Goal: Register for event/course

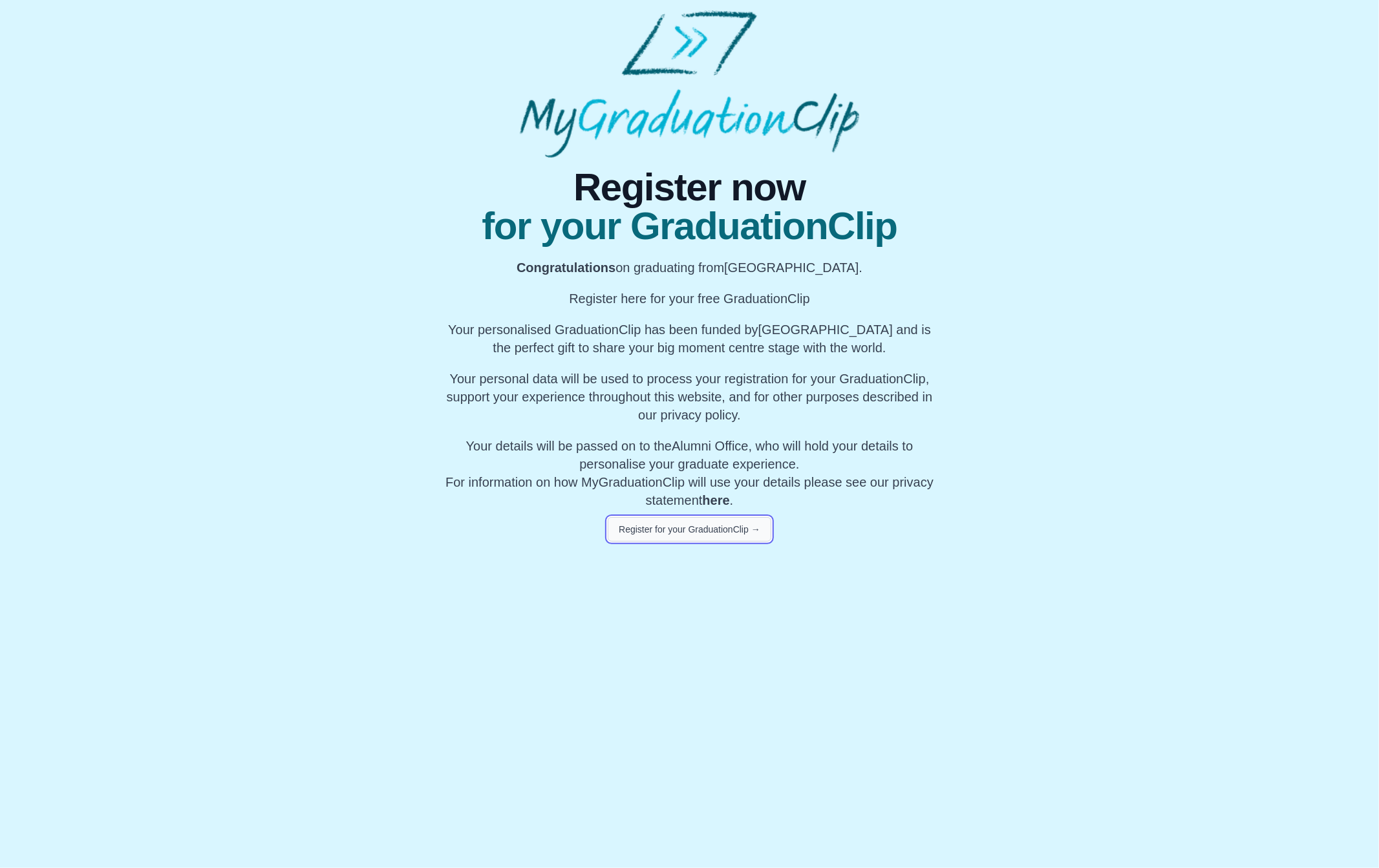
click at [674, 532] on button "Register for your GraduationClip →" at bounding box center [689, 530] width 163 height 24
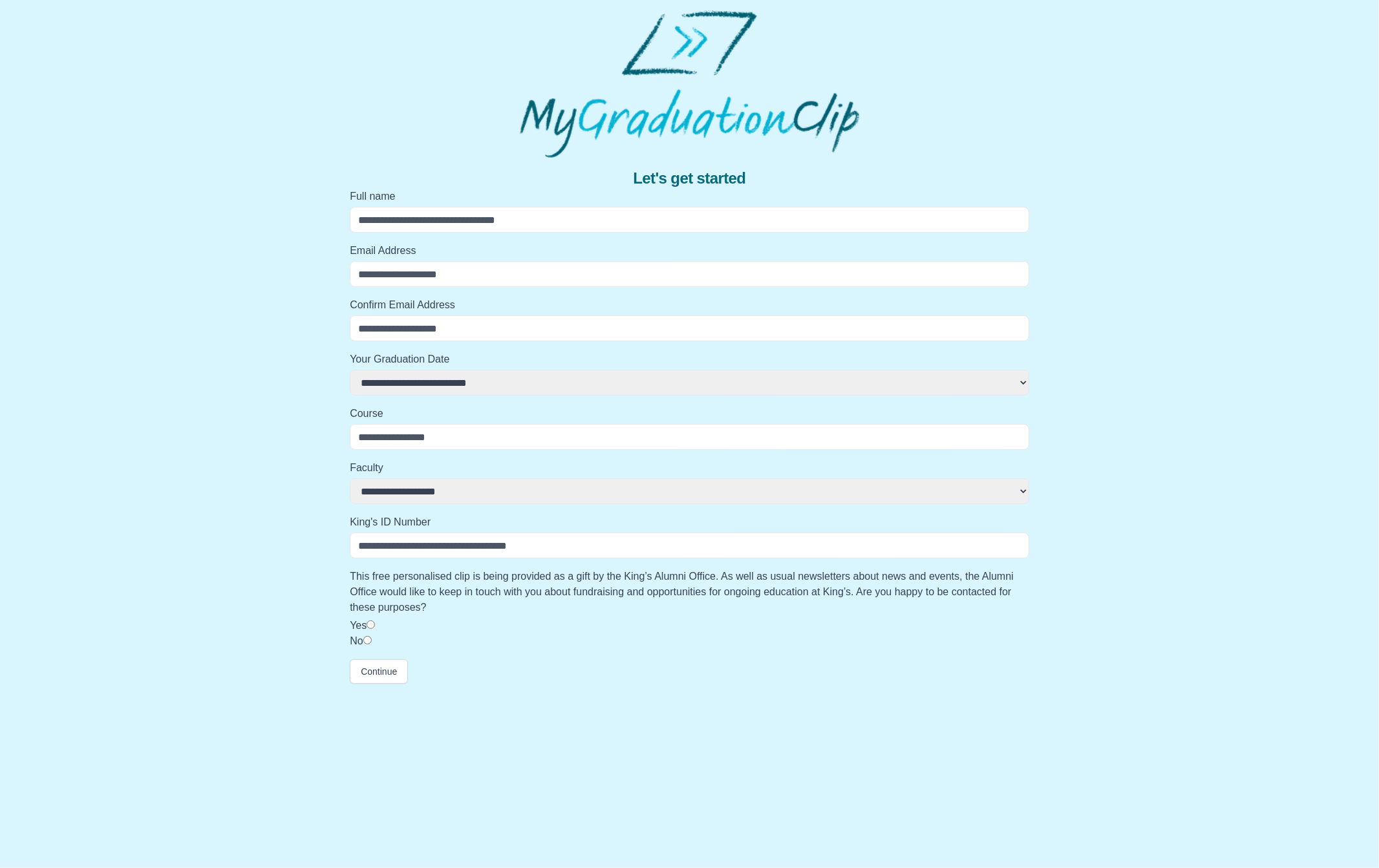
select select
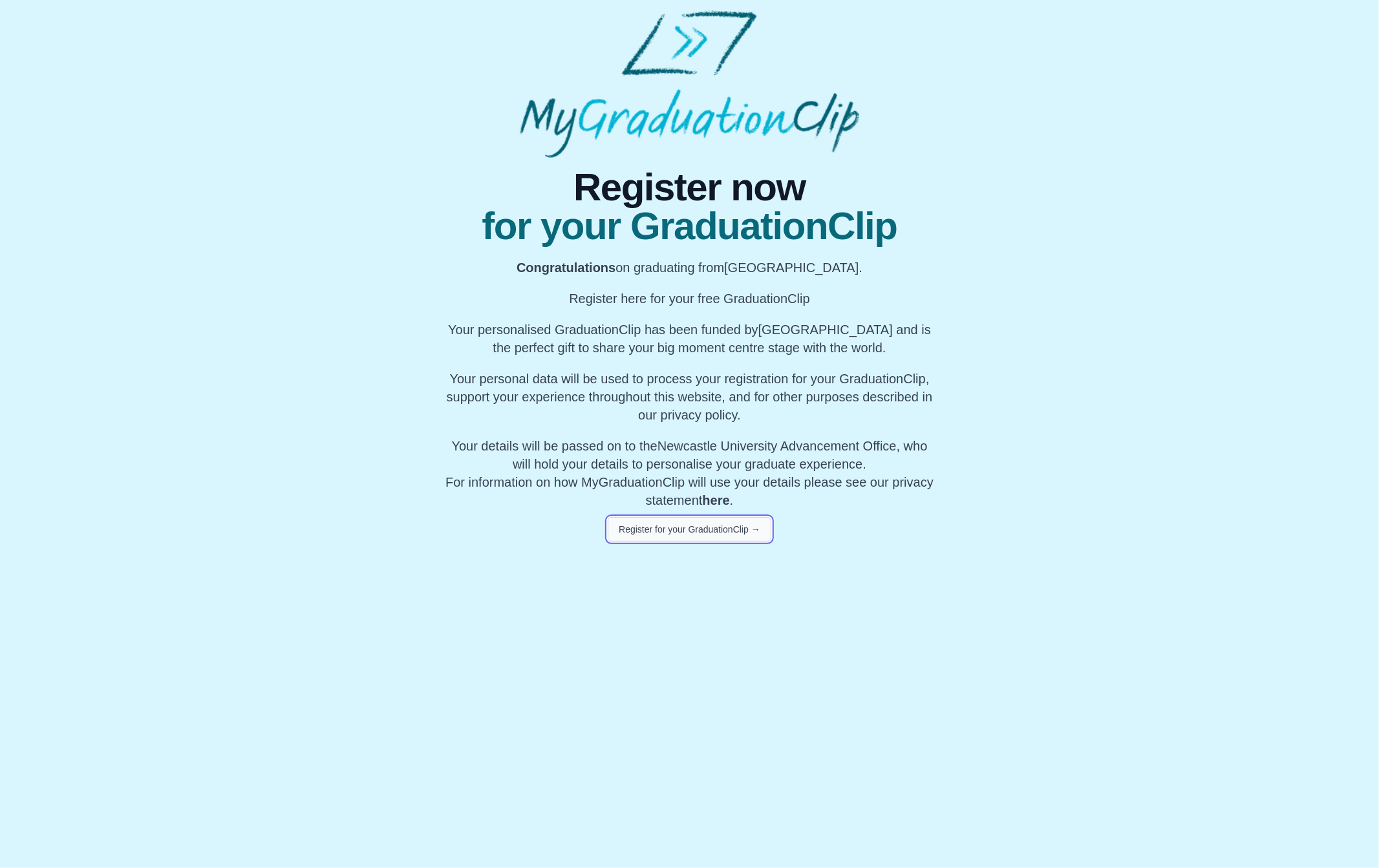
click at [701, 531] on button "Register for your GraduationClip →" at bounding box center [689, 530] width 163 height 24
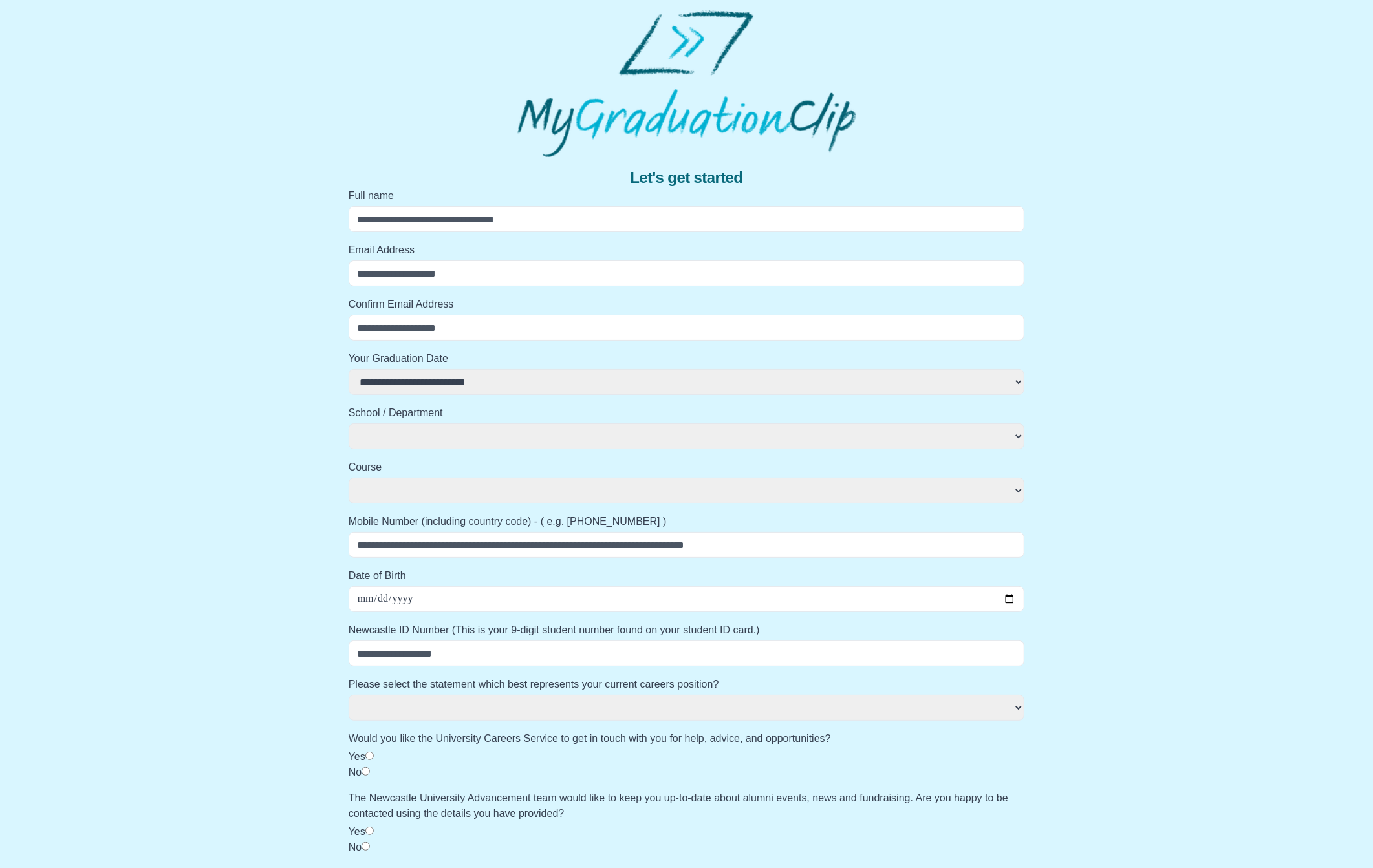
select select
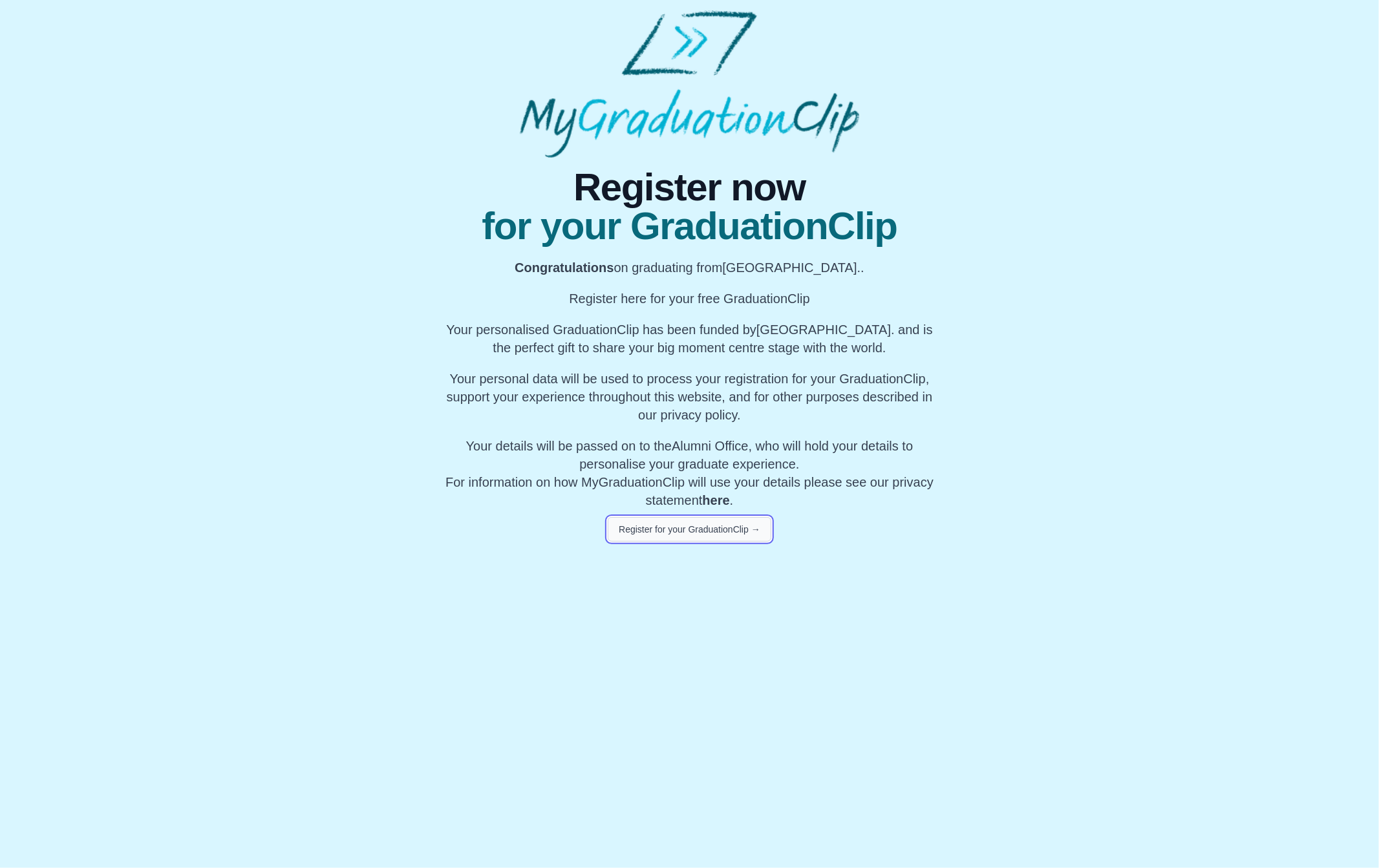
click at [688, 520] on button "Register for your GraduationClip →" at bounding box center [689, 530] width 163 height 24
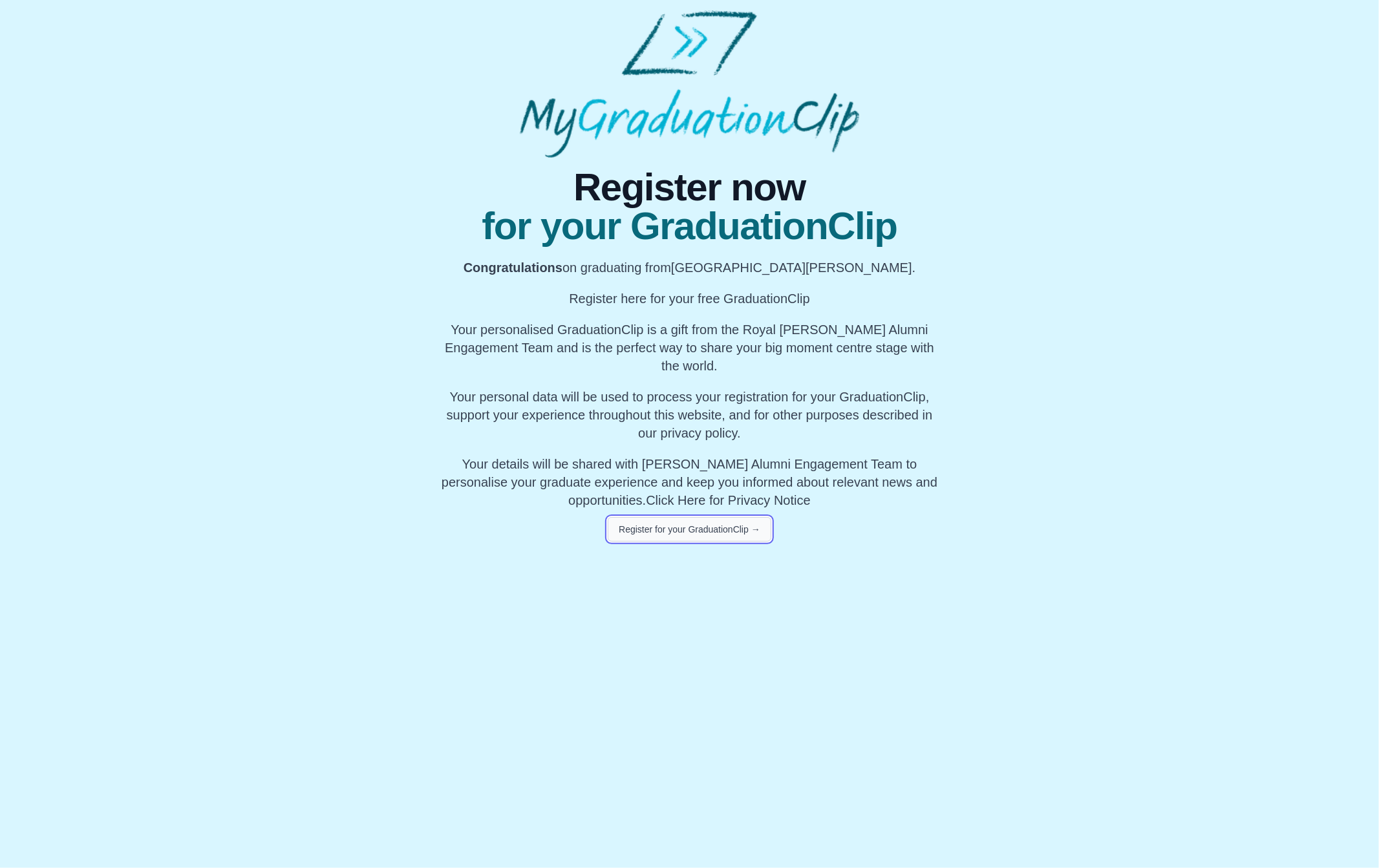
click at [694, 526] on button "Register for your GraduationClip →" at bounding box center [689, 530] width 163 height 24
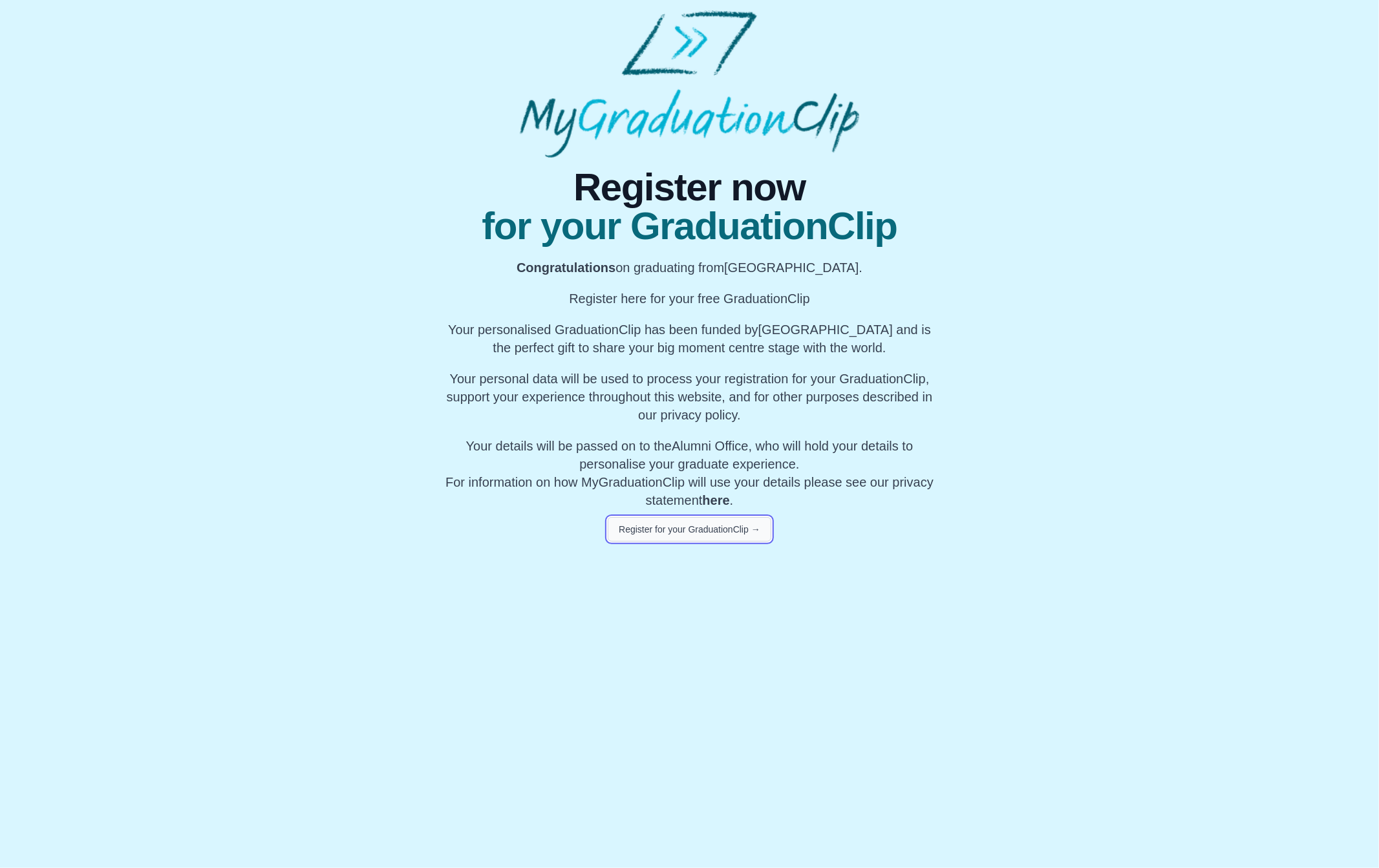
click at [712, 523] on button "Register for your GraduationClip →" at bounding box center [689, 530] width 163 height 24
click at [717, 536] on button "Register for your GraduationClip →" at bounding box center [689, 530] width 163 height 24
click at [687, 523] on button "Register for your GraduationClip →" at bounding box center [689, 530] width 163 height 24
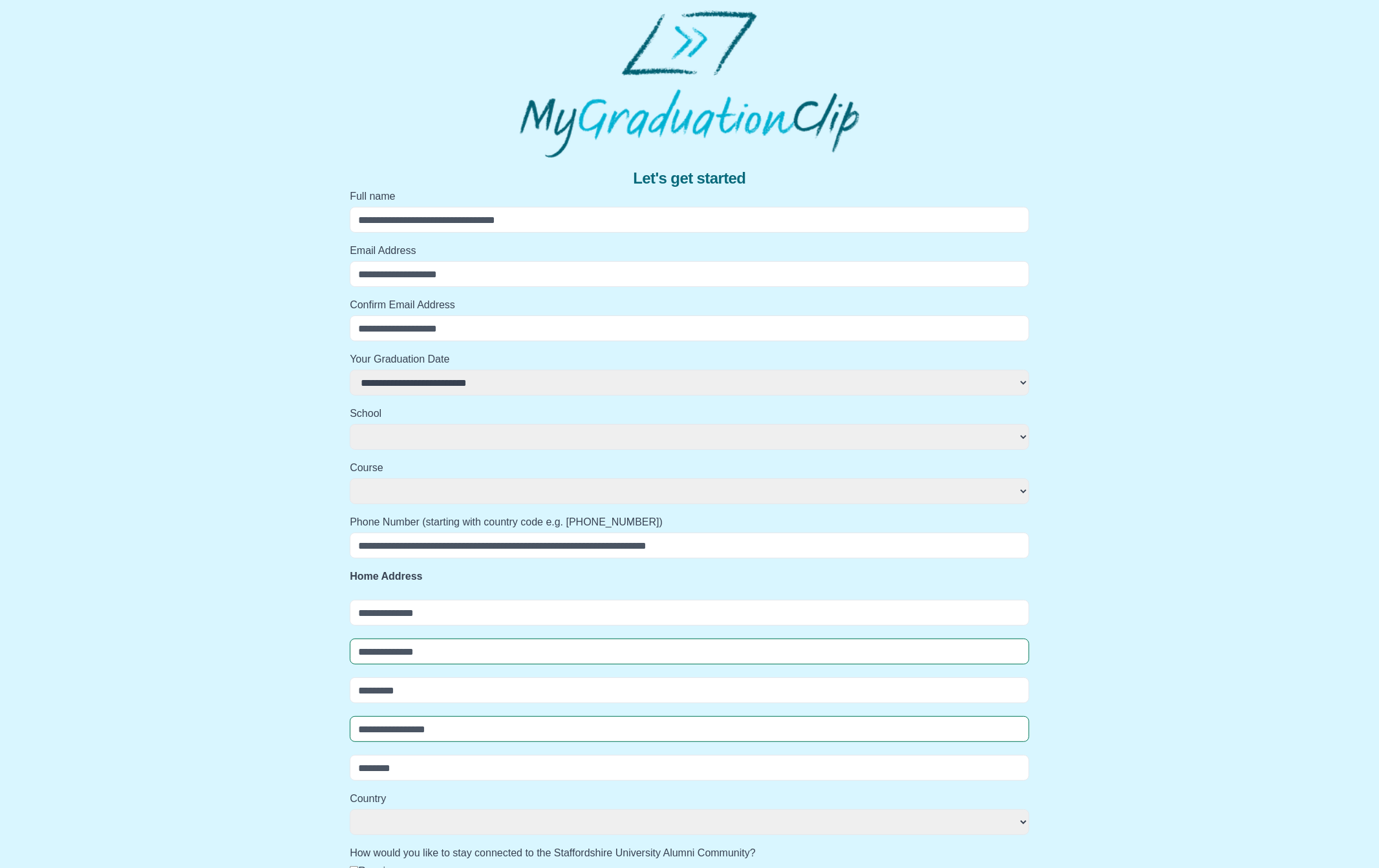
select select
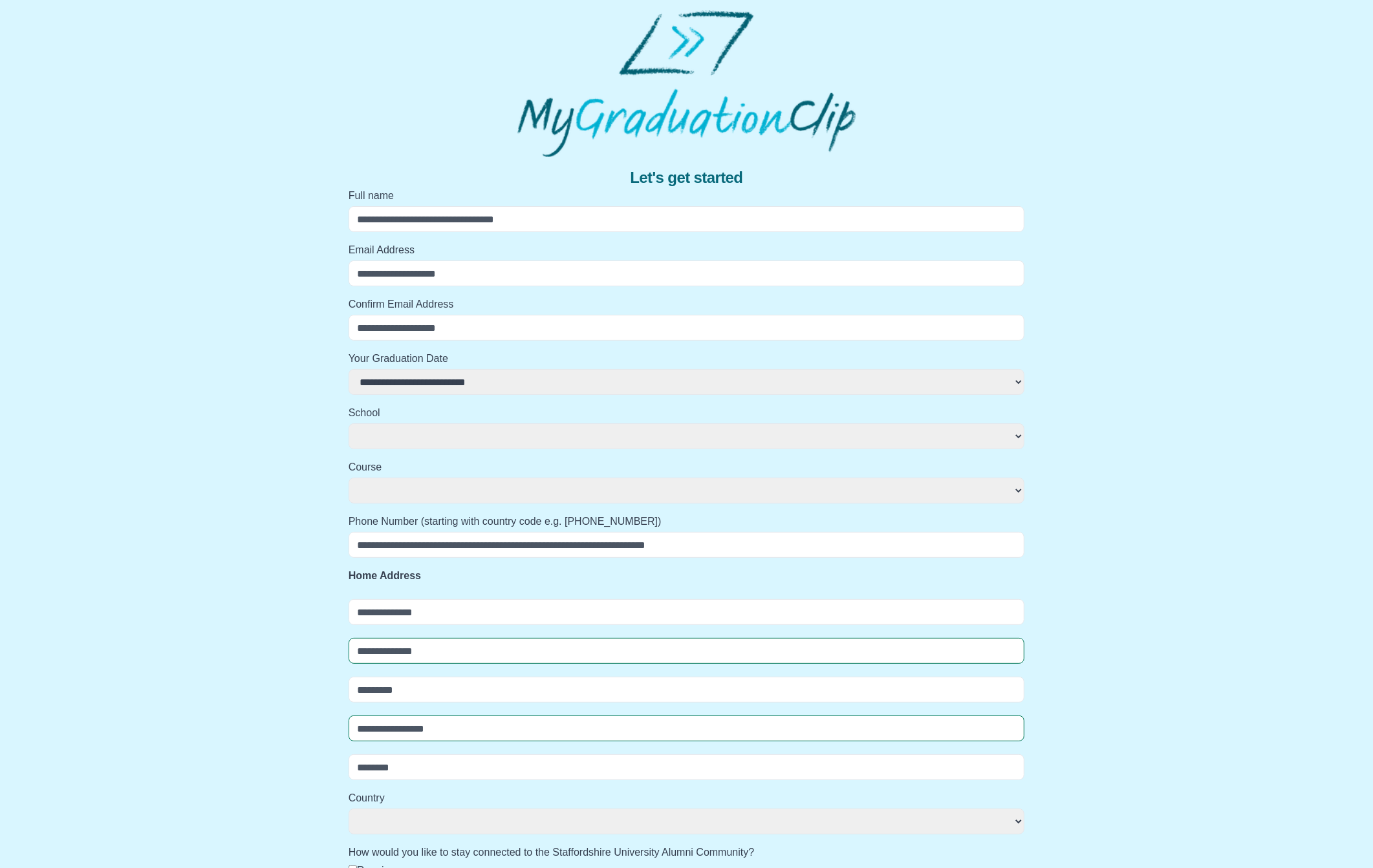
click at [1074, 136] on div "**********" at bounding box center [686, 565] width 1352 height 1110
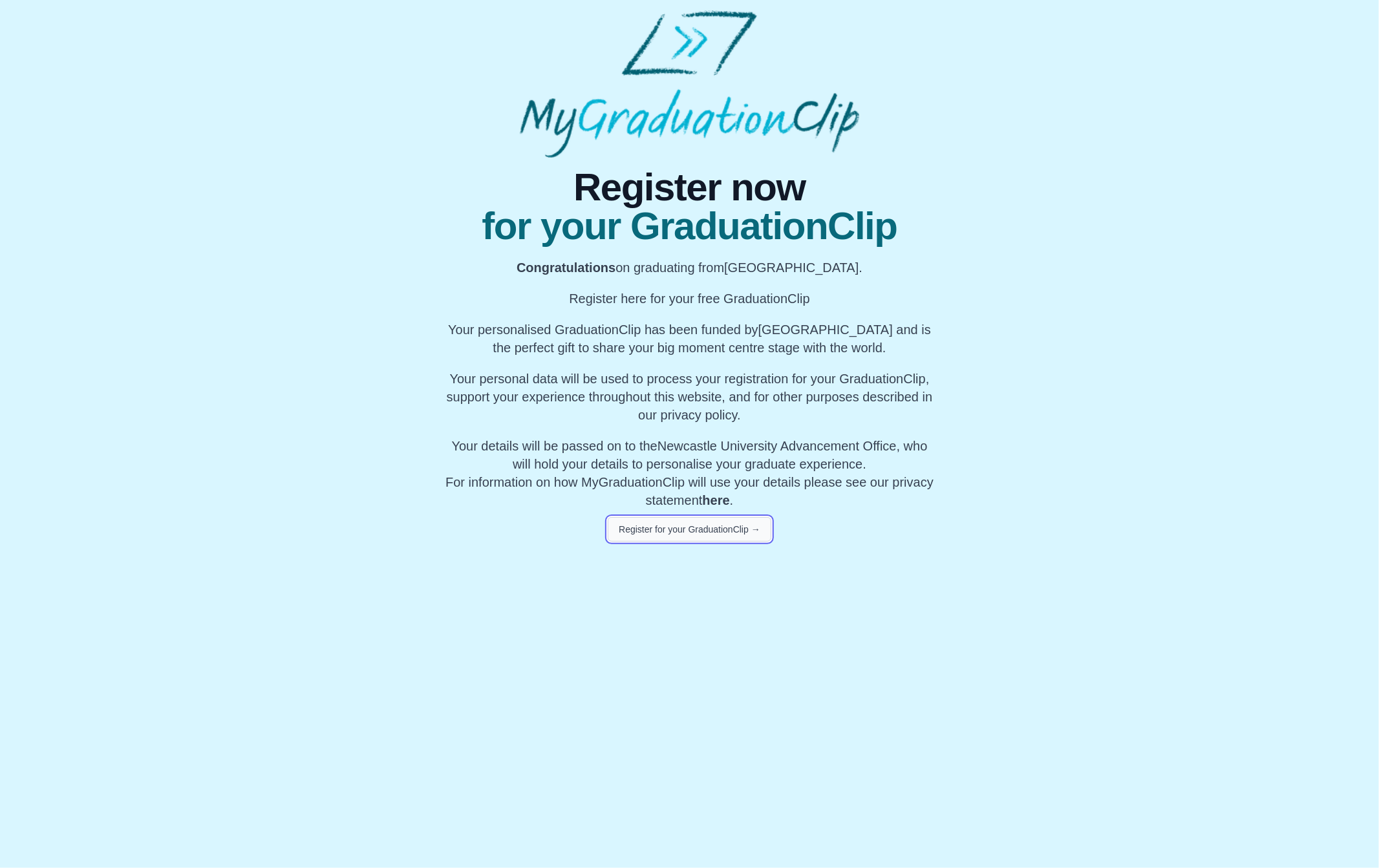
click at [655, 537] on button "Register for your GraduationClip →" at bounding box center [689, 530] width 163 height 24
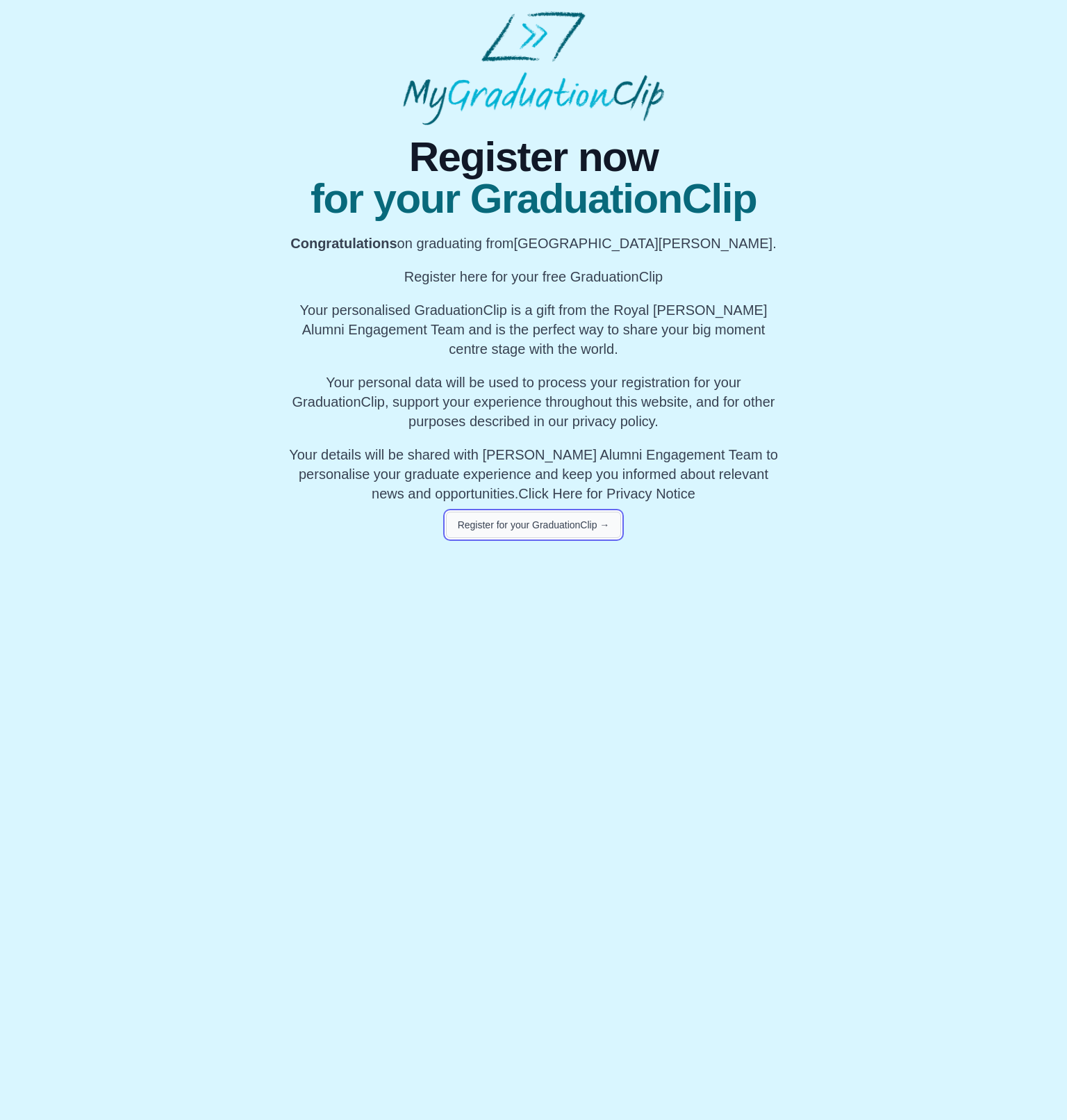
click at [538, 530] on button "Register for your GraduationClip →" at bounding box center [534, 525] width 176 height 26
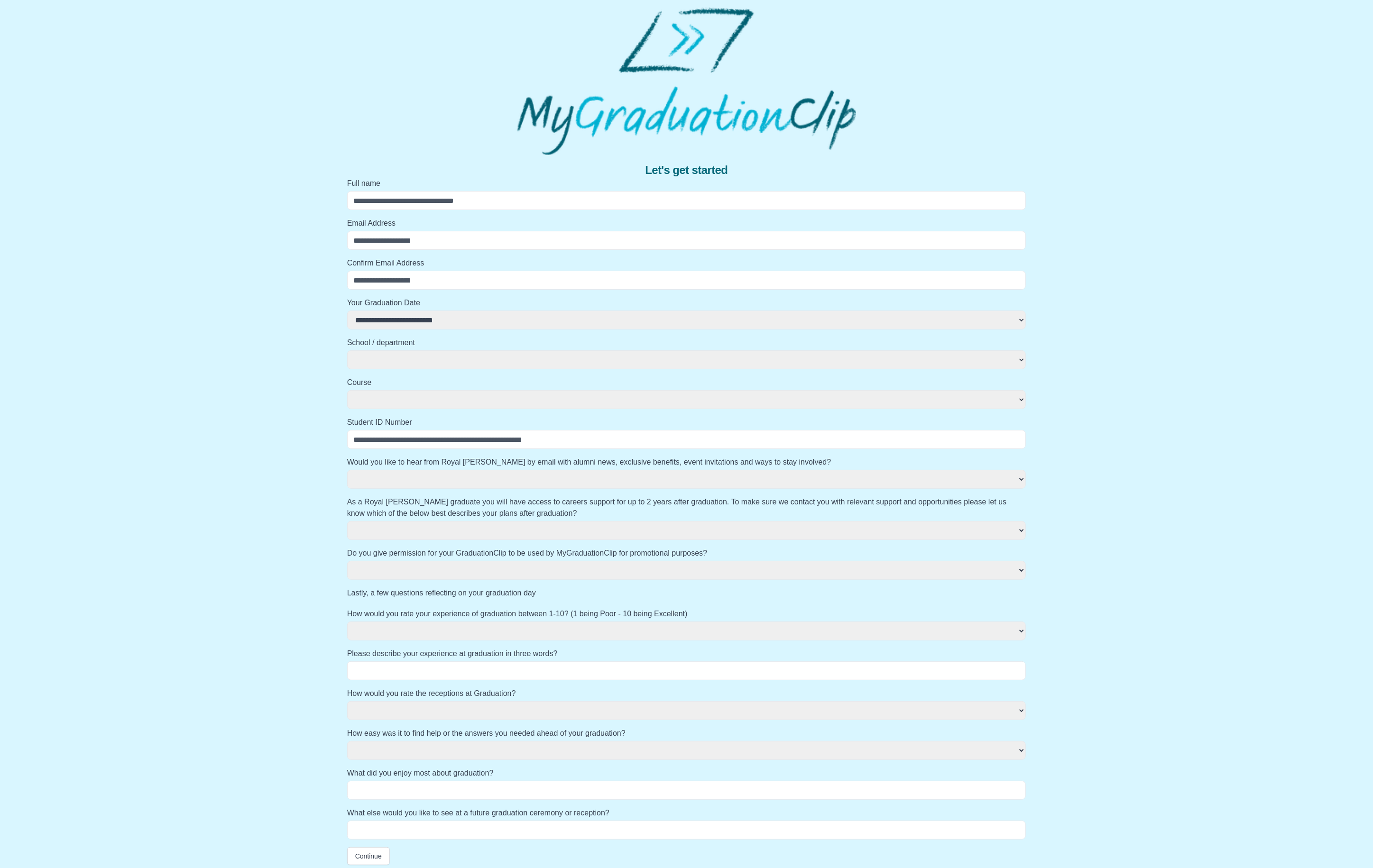
click at [728, 139] on div "**********" at bounding box center [687, 437] width 1358 height 857
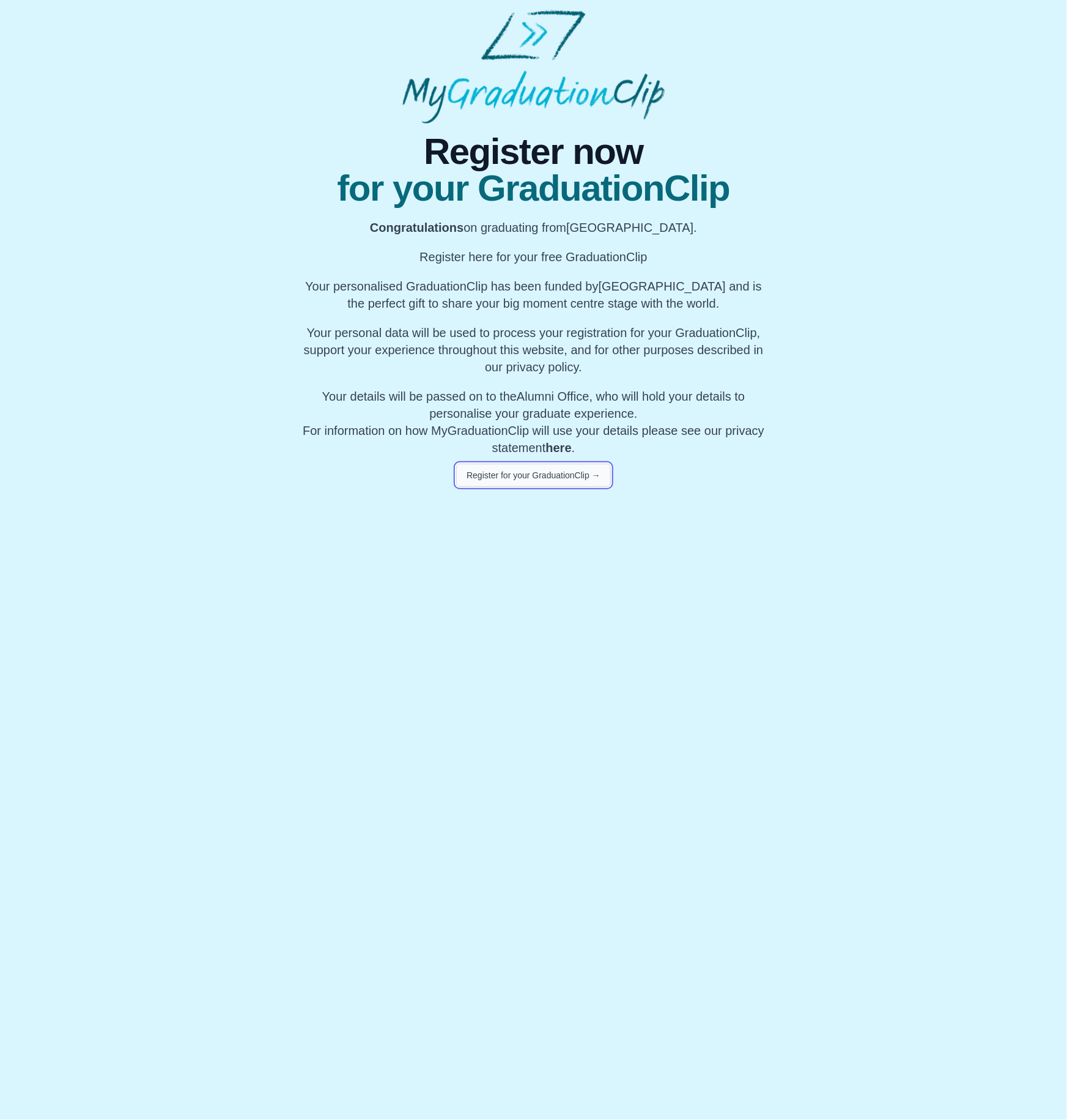
click at [560, 471] on button "Register for your GraduationClip →" at bounding box center [534, 475] width 155 height 23
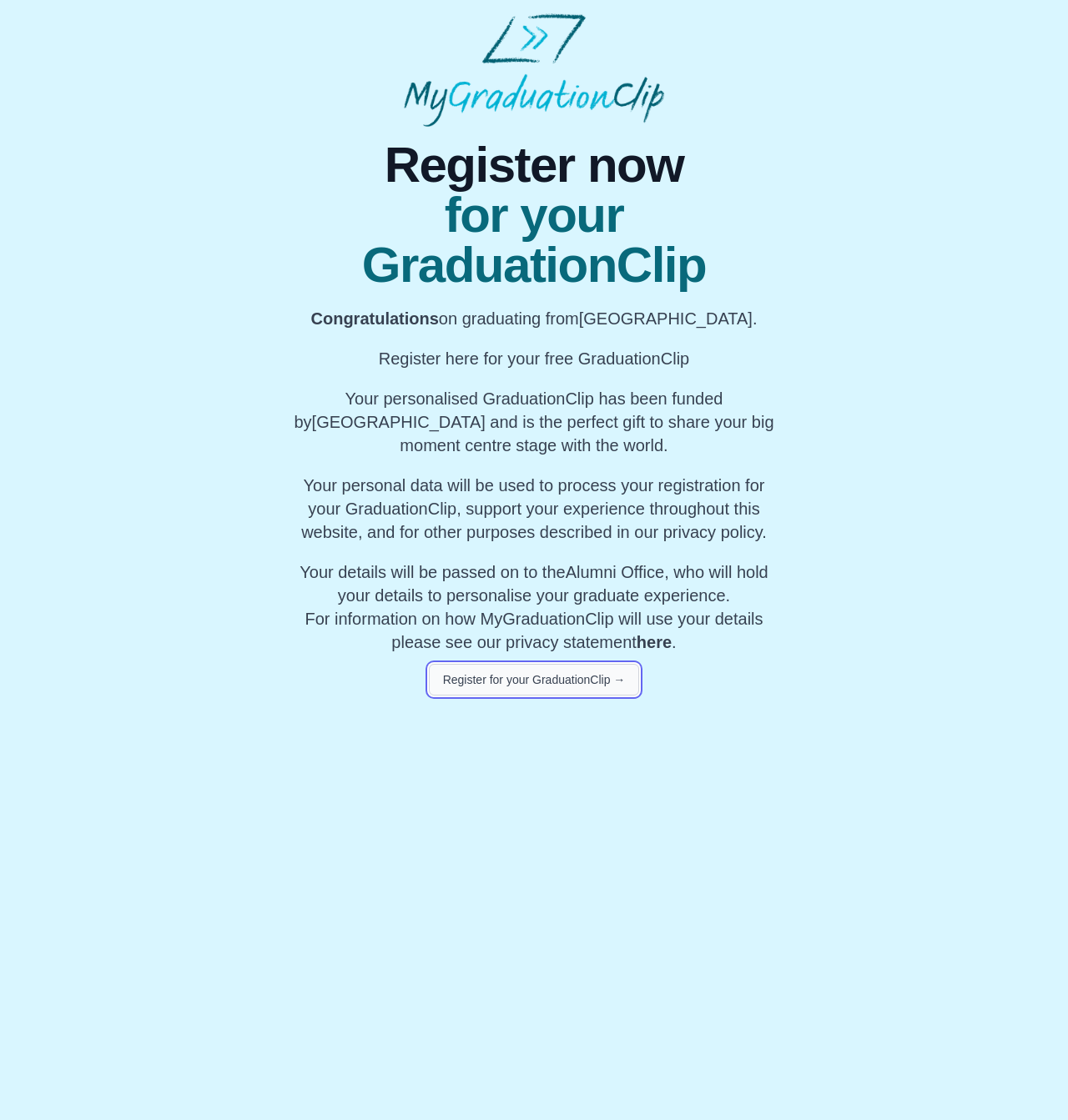
click at [475, 692] on button "Register for your GraduationClip →" at bounding box center [534, 679] width 211 height 32
click at [463, 690] on button "Register for your GraduationClip →" at bounding box center [534, 679] width 211 height 32
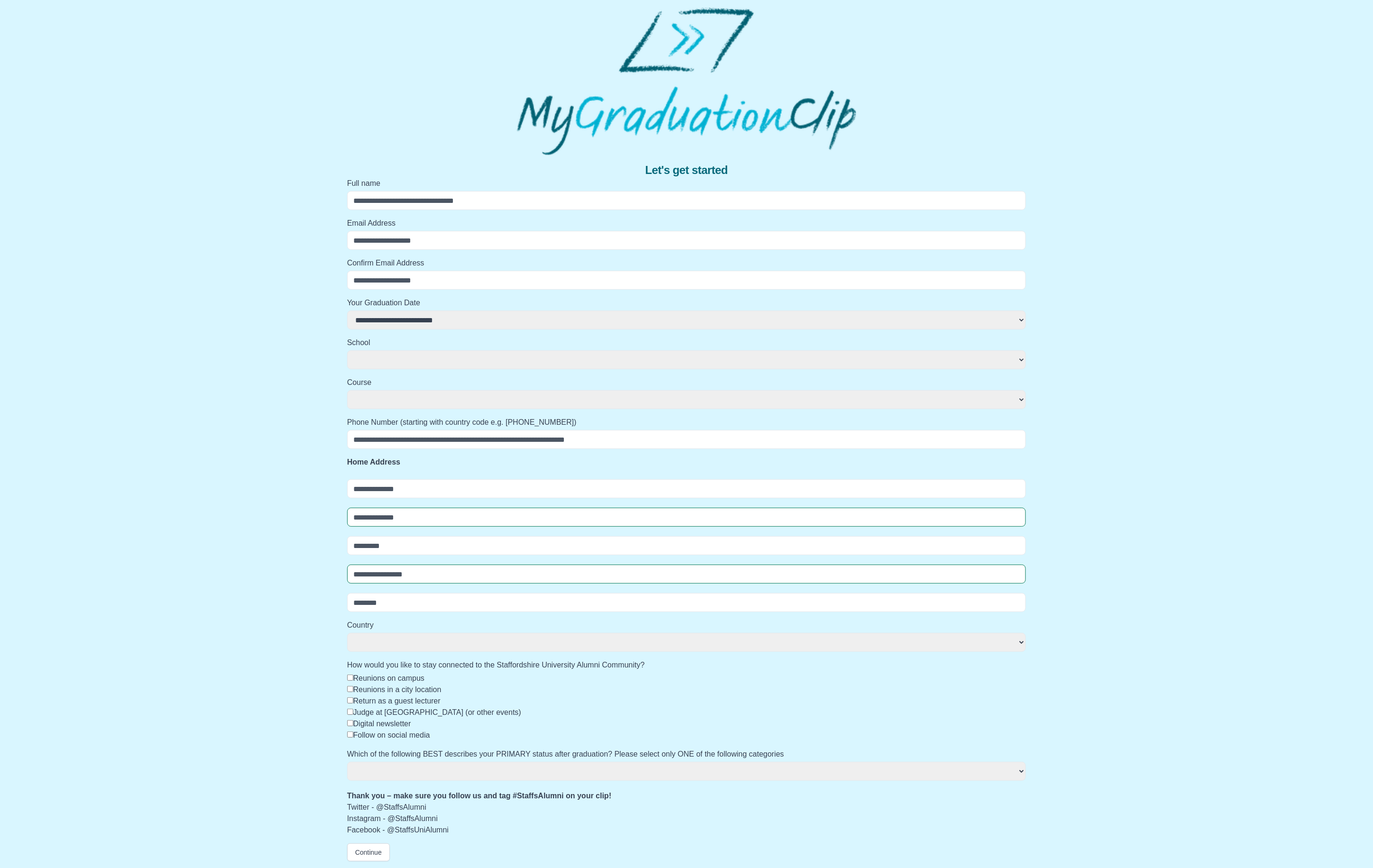
click at [607, 157] on div "**********" at bounding box center [687, 508] width 1358 height 707
